Goal: Task Accomplishment & Management: Manage account settings

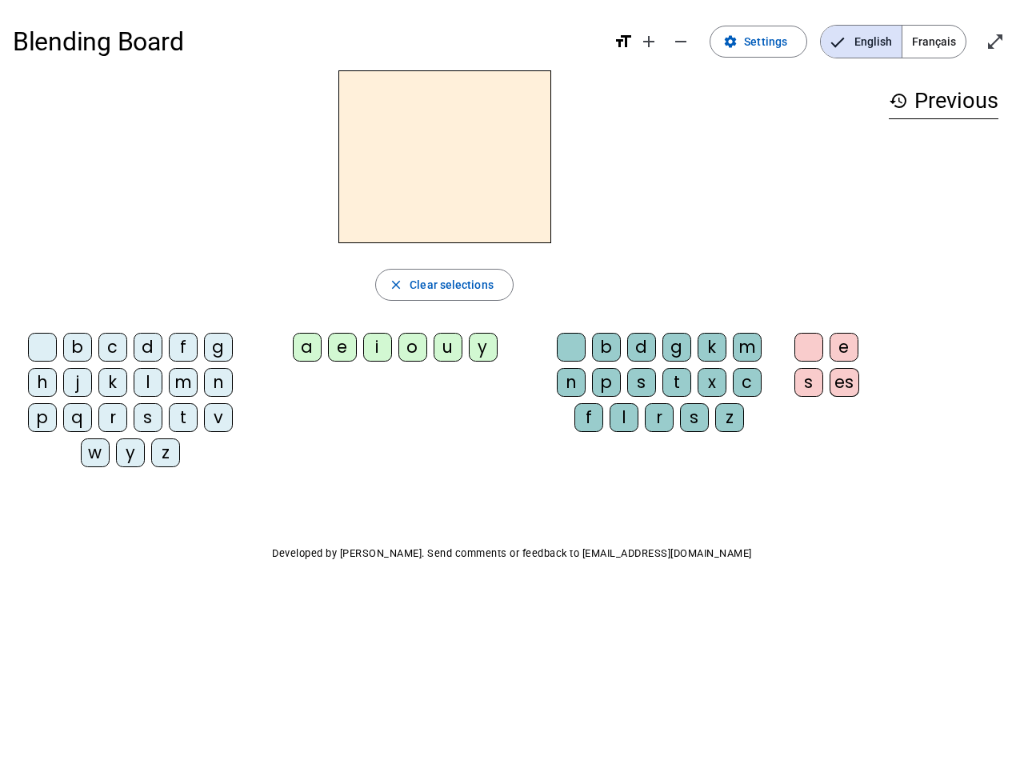
click at [650, 42] on mat-icon "add" at bounding box center [648, 41] width 19 height 19
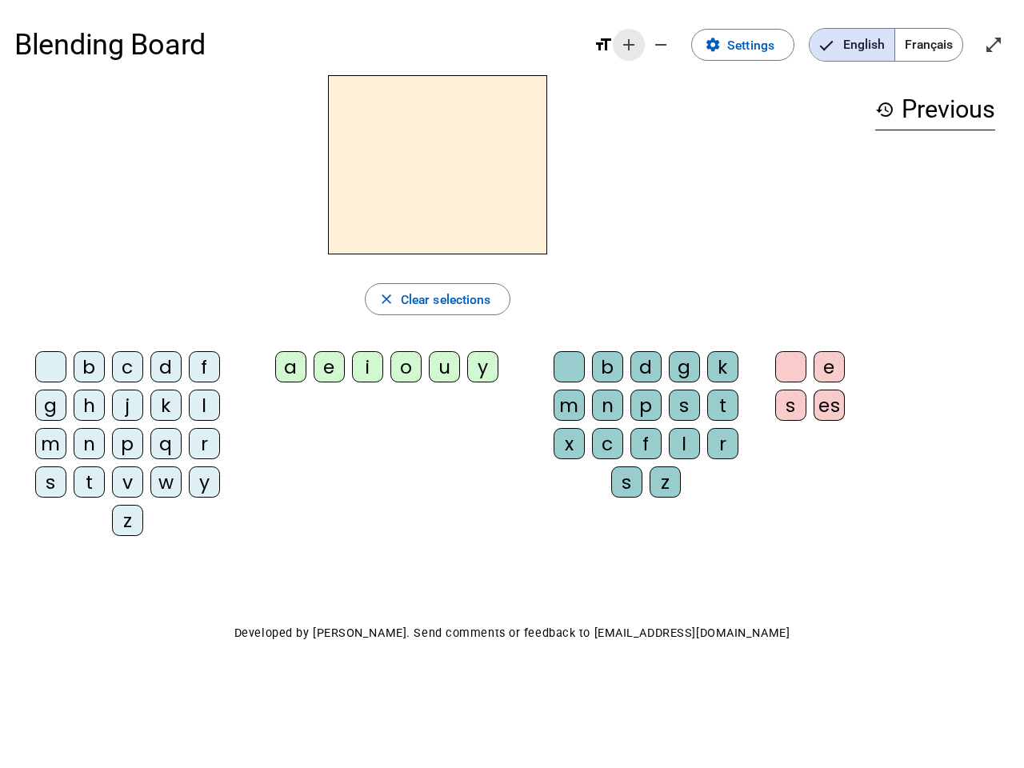
click at [682, 42] on div "Blending Board format_size add remove settings Settings English Français open_i…" at bounding box center [511, 44] width 995 height 61
click at [759, 42] on span "Settings" at bounding box center [750, 45] width 47 height 22
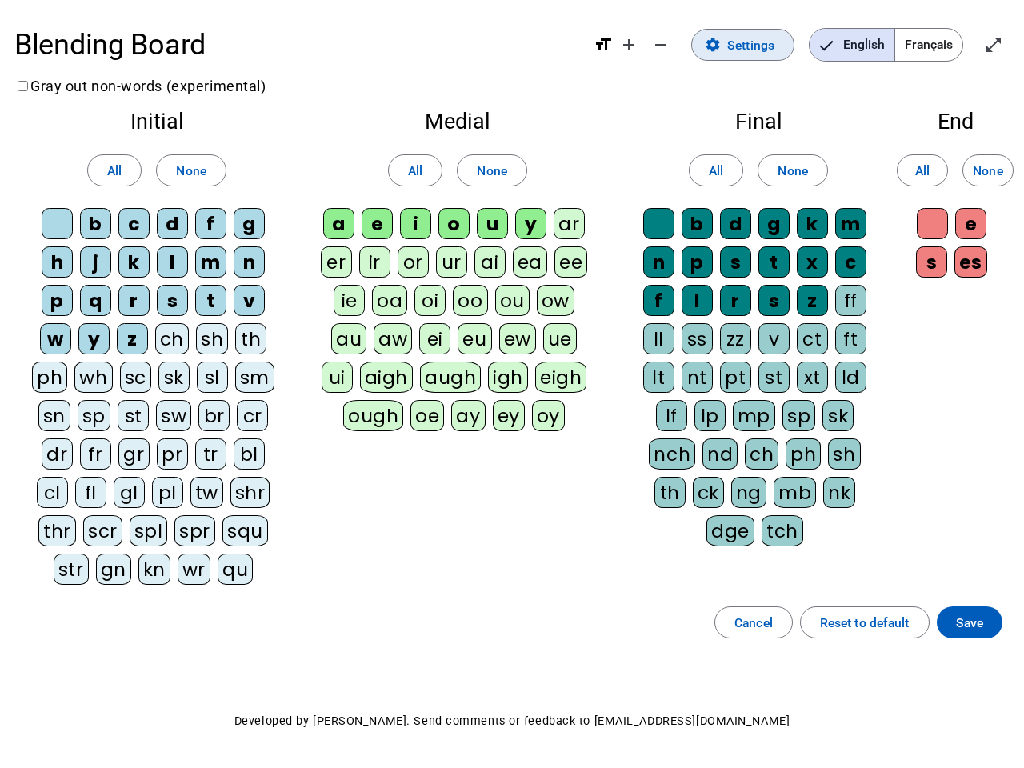
click at [861, 42] on span "English" at bounding box center [852, 45] width 85 height 32
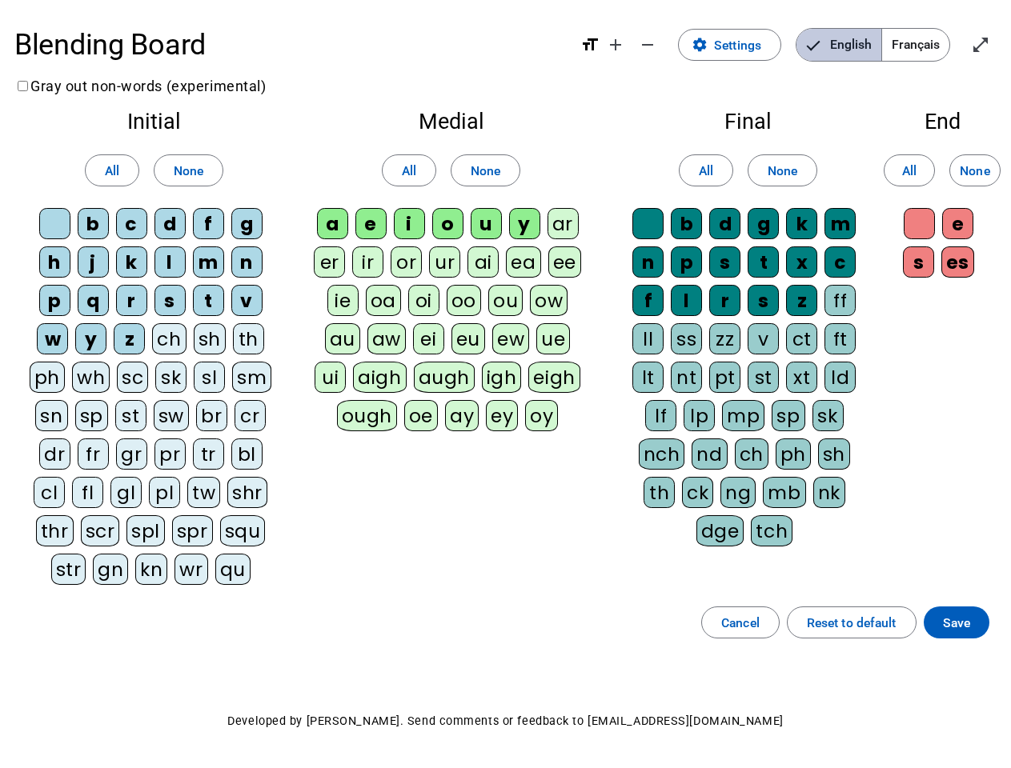
click at [861, 42] on span "English" at bounding box center [838, 45] width 85 height 32
click at [934, 42] on span "Français" at bounding box center [915, 45] width 67 height 32
click at [934, 42] on span "Français" at bounding box center [903, 45] width 91 height 32
click at [995, 42] on span "Enter full screen" at bounding box center [980, 45] width 38 height 38
click at [444, 285] on letter-bubble "oi" at bounding box center [427, 304] width 38 height 38
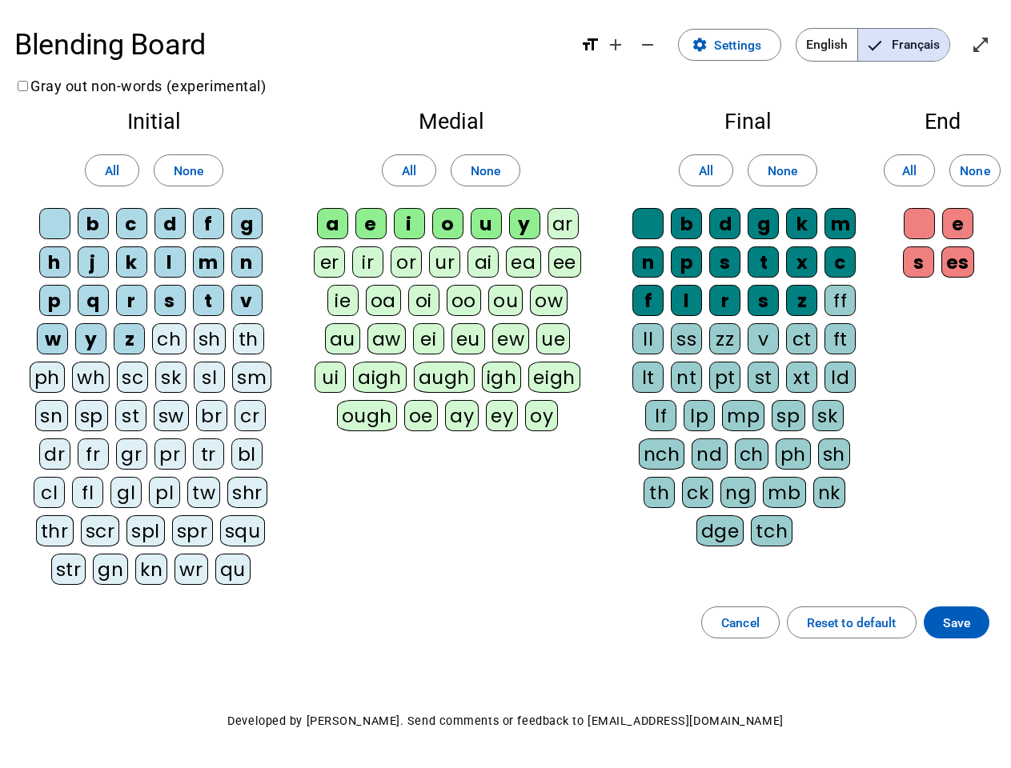
click at [46, 350] on div "w" at bounding box center [52, 338] width 31 height 31
